Goal: Transaction & Acquisition: Purchase product/service

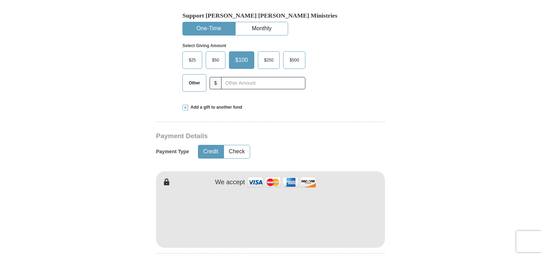
scroll to position [253, 0]
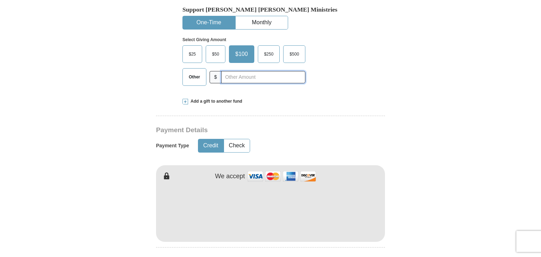
click at [263, 71] on input "text" at bounding box center [263, 77] width 84 height 12
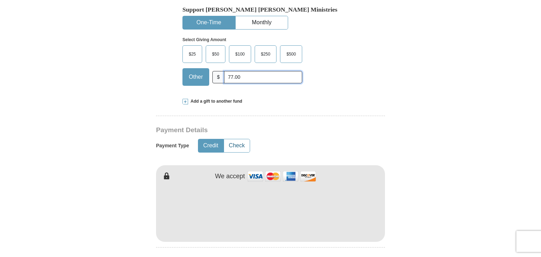
type input "77.00"
click at [239, 139] on button "Check" at bounding box center [237, 145] width 26 height 13
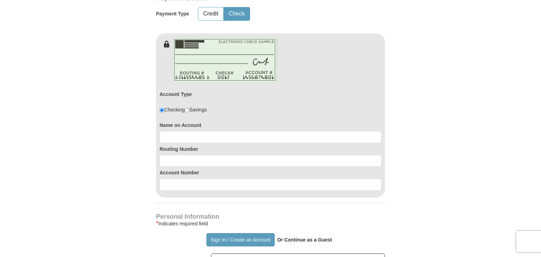
scroll to position [400, 0]
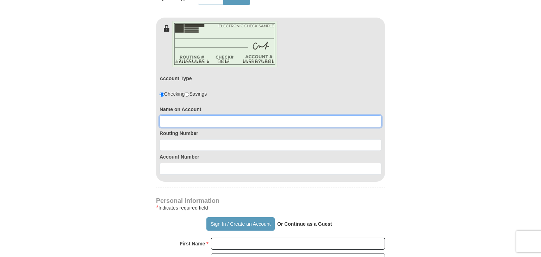
click at [308, 116] on input at bounding box center [271, 122] width 222 height 12
type input "[PERSON_NAME] [PERSON_NAME]"
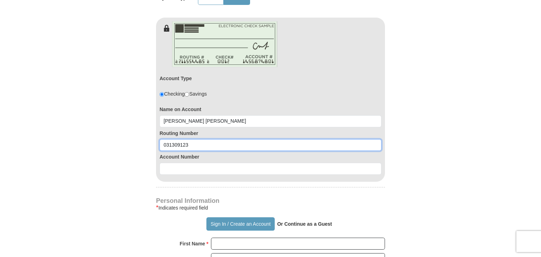
type input "031309123"
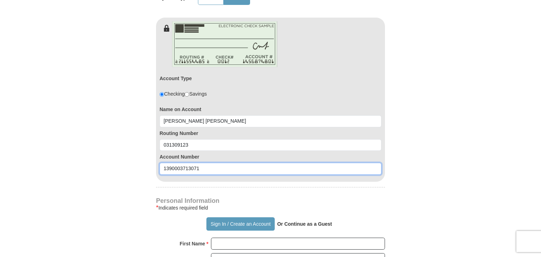
type input "1390003713071"
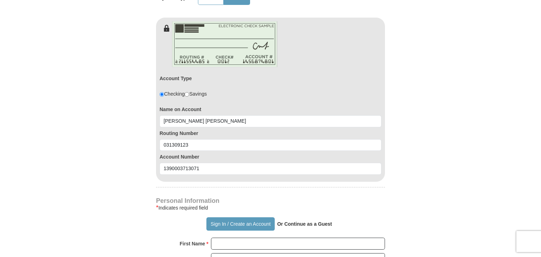
type button "[URL][DOMAIN_NAME]"
click at [312, 238] on input "First Name *" at bounding box center [298, 244] width 174 height 12
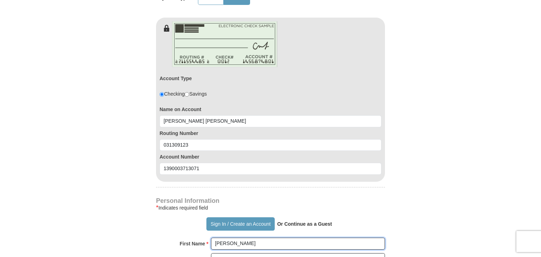
type input "[PERSON_NAME]"
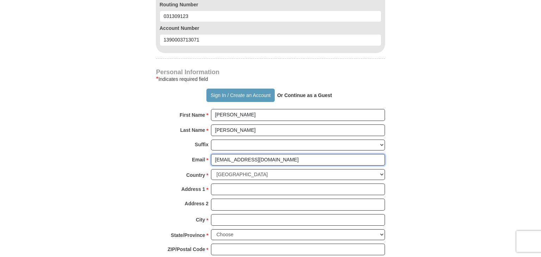
type input "[EMAIL_ADDRESS][DOMAIN_NAME]"
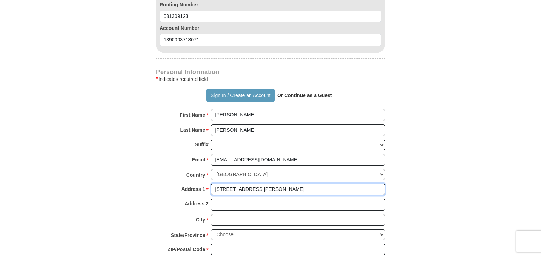
type input "[STREET_ADDRESS][PERSON_NAME]"
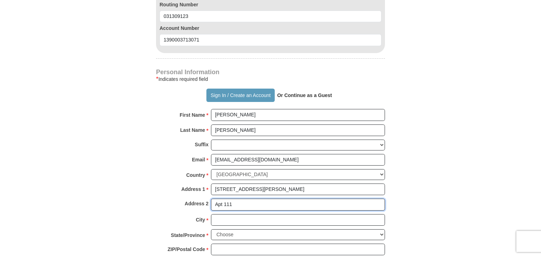
type input "Apt 111"
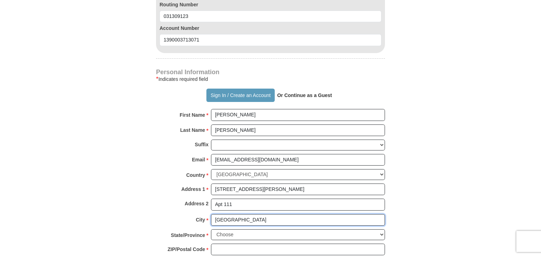
type input "[GEOGRAPHIC_DATA]"
select select "PA"
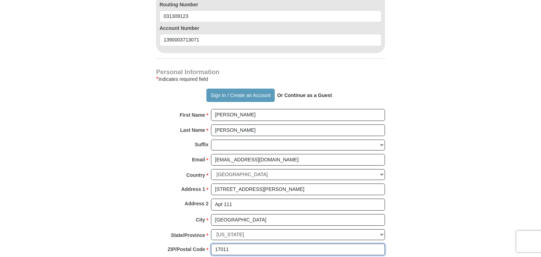
type input "17011"
type input "7725599488"
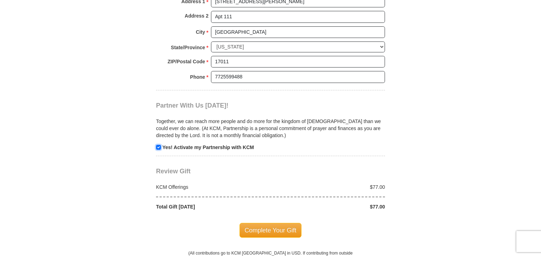
click at [158, 145] on input "checkbox" at bounding box center [158, 147] width 5 height 5
checkbox input "false"
click at [270, 223] on span "Complete Your Gift" at bounding box center [271, 230] width 62 height 15
